Goal: Obtain resource: Download file/media

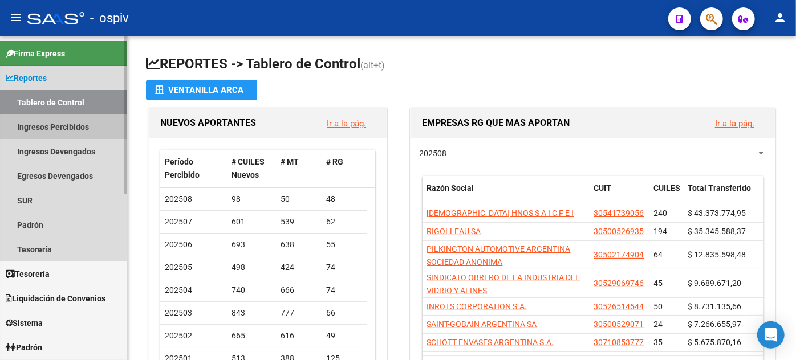
click at [78, 123] on link "Ingresos Percibidos" at bounding box center [63, 127] width 127 height 25
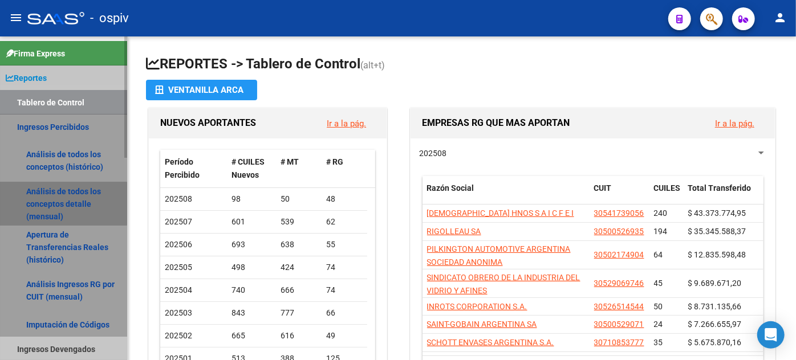
click at [62, 204] on link "Análisis de todos los conceptos detalle (mensual)" at bounding box center [63, 203] width 127 height 43
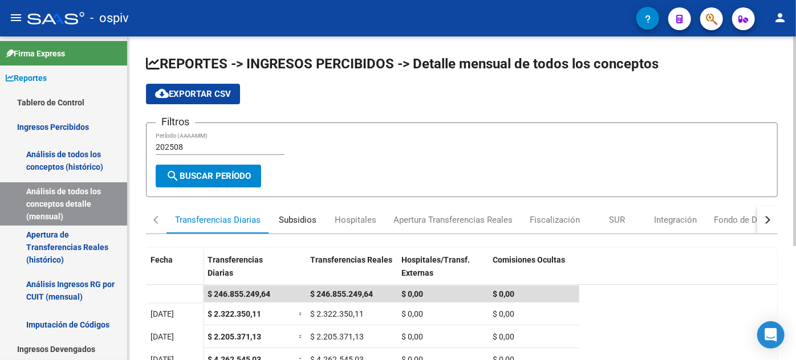
click at [288, 215] on div "Subsidios" at bounding box center [298, 220] width 38 height 13
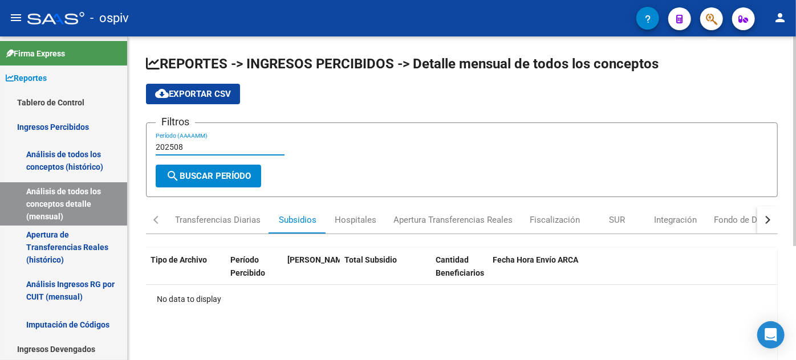
click at [218, 146] on input "202508" at bounding box center [220, 148] width 129 height 10
type input "202507"
click at [210, 171] on span "search Buscar Período" at bounding box center [208, 176] width 85 height 10
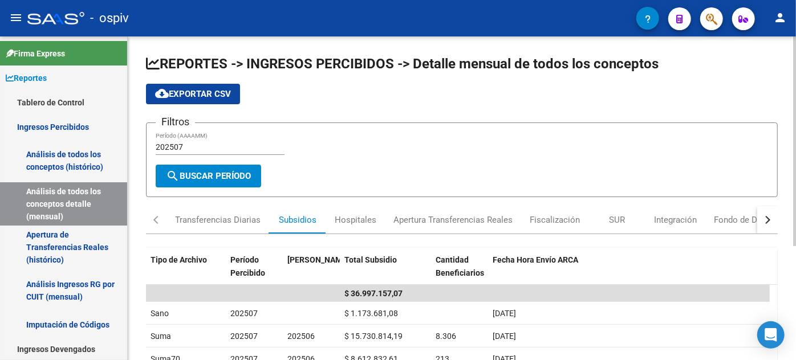
click at [218, 103] on button "cloud_download Exportar CSV" at bounding box center [193, 94] width 94 height 21
click at [676, 223] on div "Integración" at bounding box center [675, 220] width 43 height 13
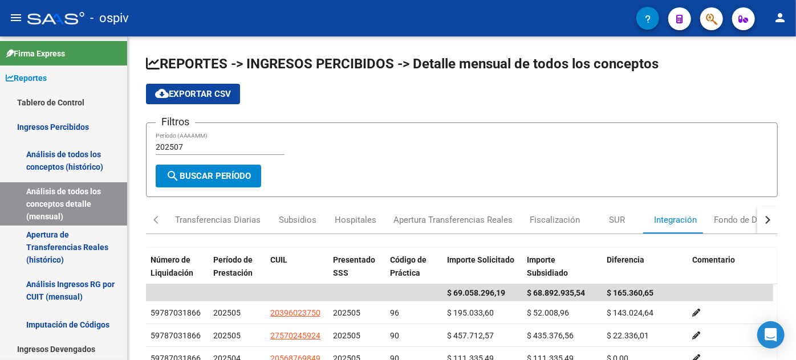
scroll to position [51, 0]
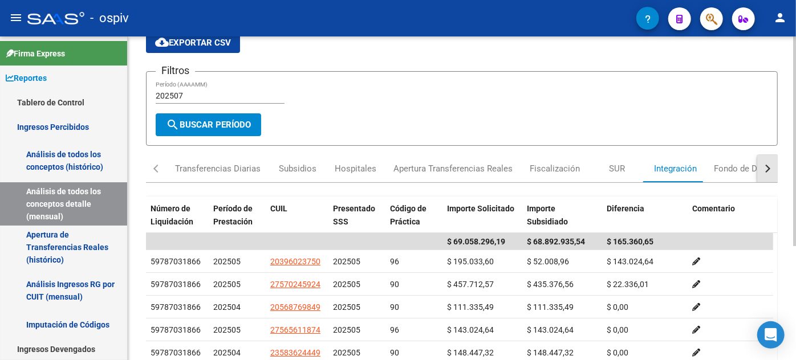
click at [768, 170] on button "button" at bounding box center [767, 168] width 21 height 27
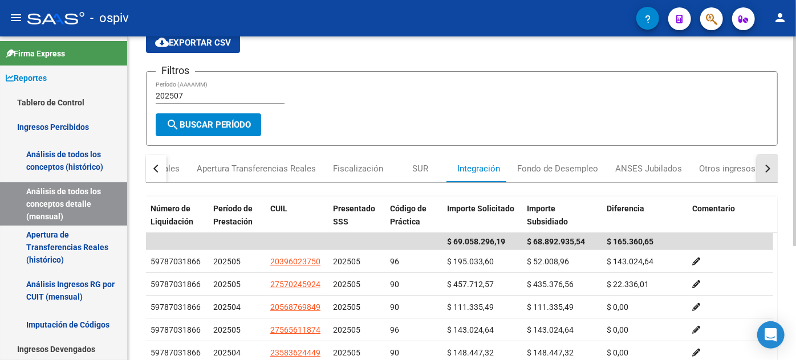
click at [768, 170] on button "button" at bounding box center [767, 168] width 21 height 27
click at [555, 173] on div "Fondo de Desempleo" at bounding box center [555, 168] width 81 height 13
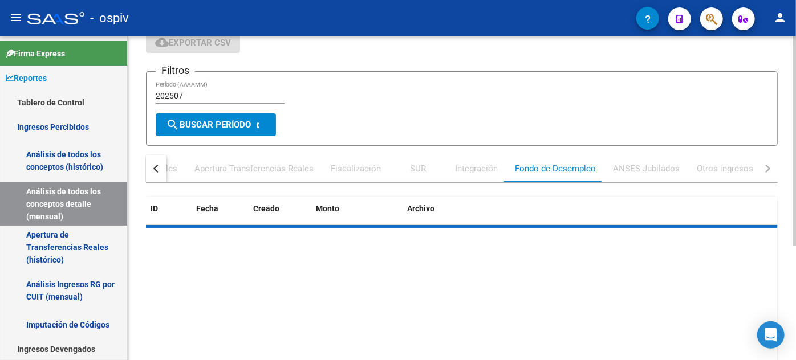
scroll to position [0, 0]
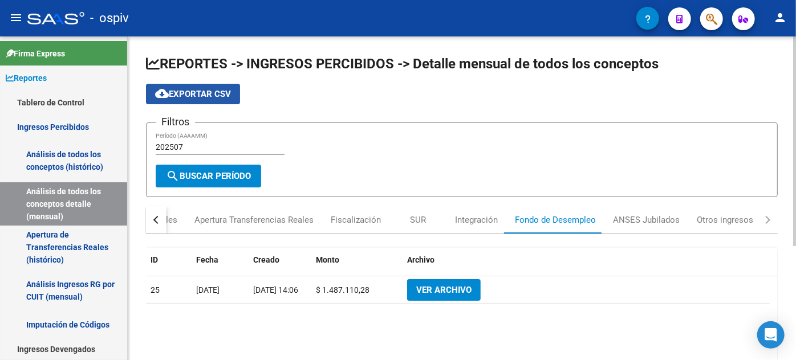
click at [189, 90] on span "cloud_download Exportar CSV" at bounding box center [193, 94] width 76 height 10
click at [636, 223] on div "ANSES Jubilados" at bounding box center [646, 220] width 67 height 13
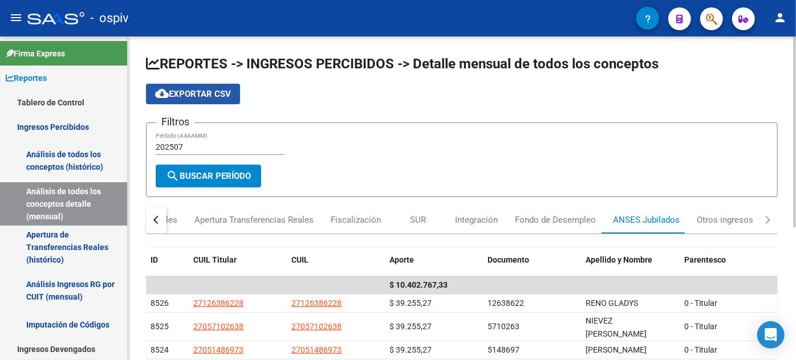
click at [196, 97] on span "cloud_download Exportar CSV" at bounding box center [193, 94] width 76 height 10
click at [734, 224] on div "Otros ingresos" at bounding box center [725, 220] width 56 height 13
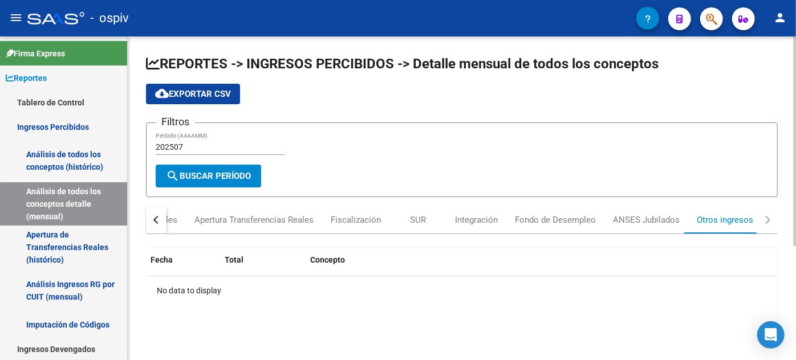
click at [161, 220] on button "button" at bounding box center [156, 219] width 21 height 27
